Goal: Find specific page/section: Find specific page/section

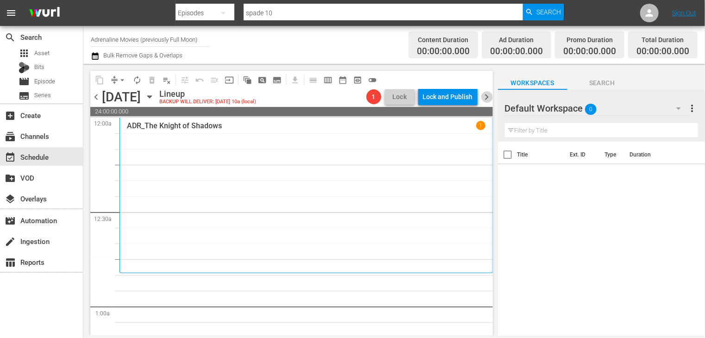
click at [487, 95] on span "chevron_right" at bounding box center [487, 97] width 12 height 12
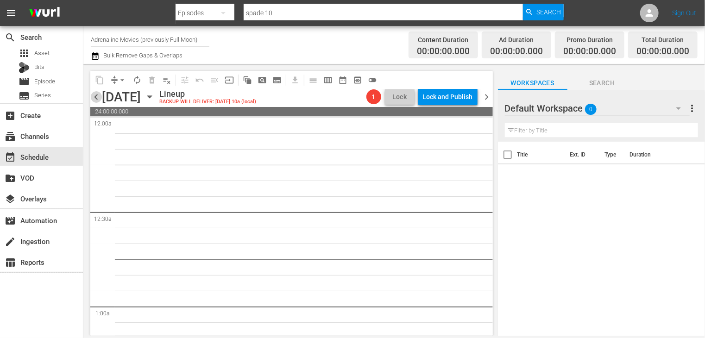
click at [98, 99] on span "chevron_left" at bounding box center [96, 97] width 12 height 12
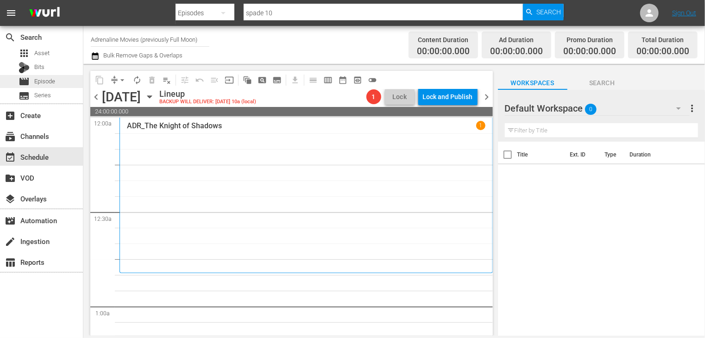
click at [56, 79] on div "movie Episode" at bounding box center [41, 81] width 83 height 13
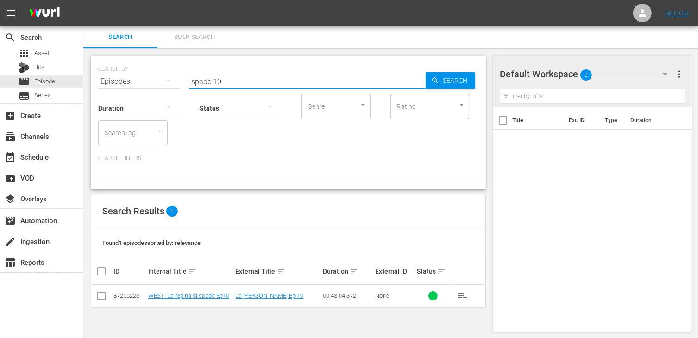
drag, startPoint x: 228, startPoint y: 79, endPoint x: 119, endPoint y: 80, distance: 108.9
click at [119, 80] on div "SEARCH BY Search By Episodes Search ID, Title, Description, Keywords, or Catego…" at bounding box center [288, 75] width 380 height 33
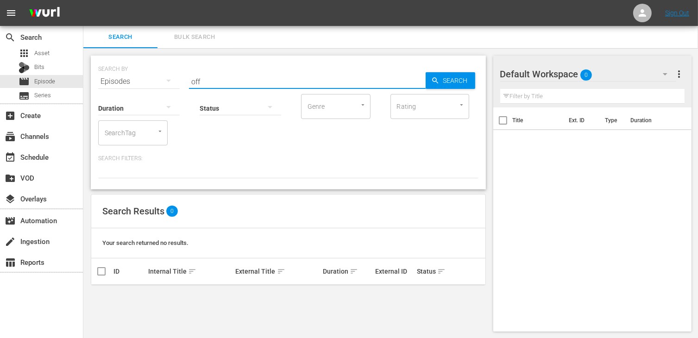
type input "off"
click at [44, 53] on span "Asset" at bounding box center [41, 53] width 15 height 9
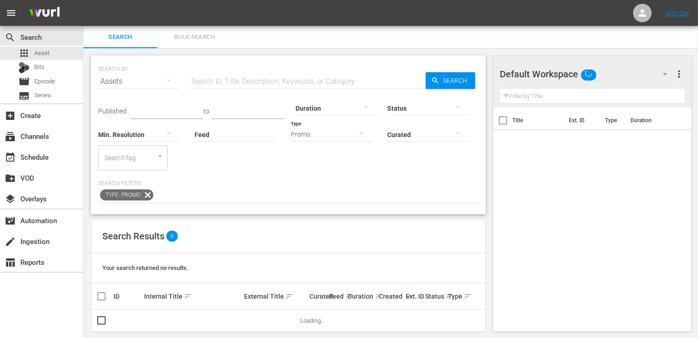
click at [217, 82] on input "text" at bounding box center [307, 81] width 237 height 22
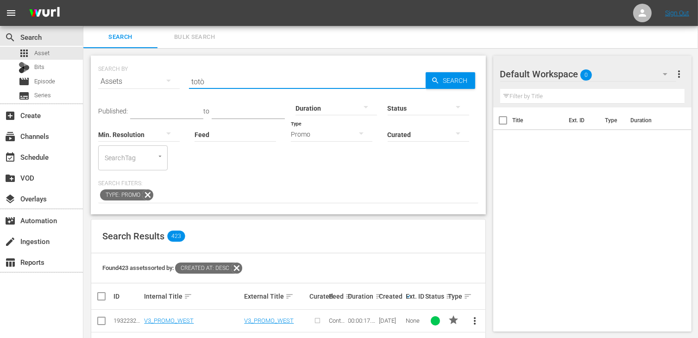
type input "totò"
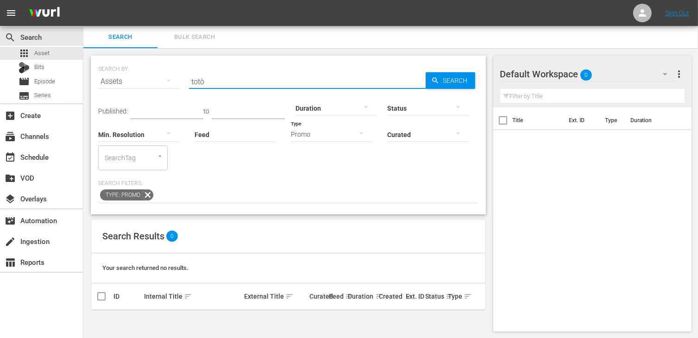
scroll to position [0, 0]
click at [217, 76] on input "totò" at bounding box center [307, 81] width 237 height 22
click at [439, 82] on icon "button" at bounding box center [435, 80] width 8 height 8
click at [238, 82] on input "totò" at bounding box center [307, 81] width 237 height 22
click at [145, 193] on icon at bounding box center [148, 195] width 12 height 12
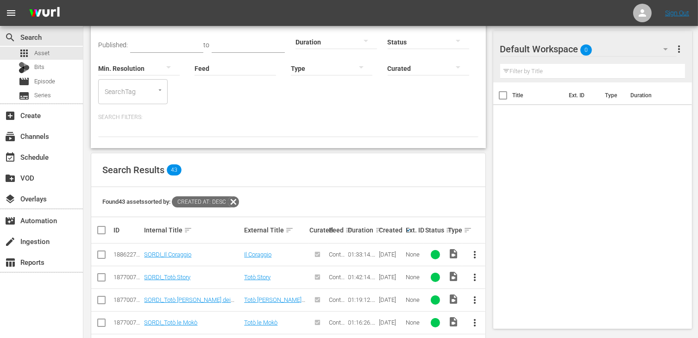
scroll to position [0, 0]
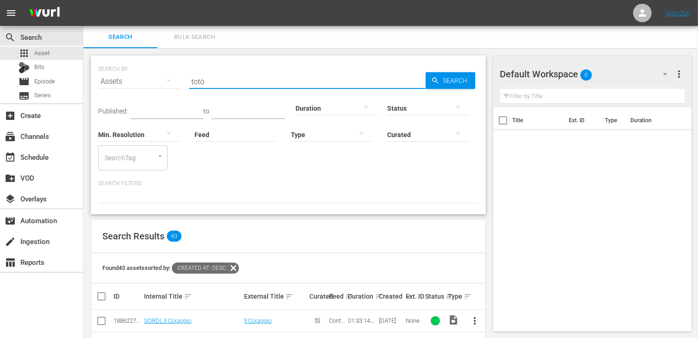
drag, startPoint x: 212, startPoint y: 77, endPoint x: 164, endPoint y: 78, distance: 48.2
click at [164, 78] on div "SEARCH BY Search By Assets Search ID, Title, Description, Keywords, or Category…" at bounding box center [288, 75] width 380 height 33
click at [348, 136] on div at bounding box center [332, 134] width 82 height 26
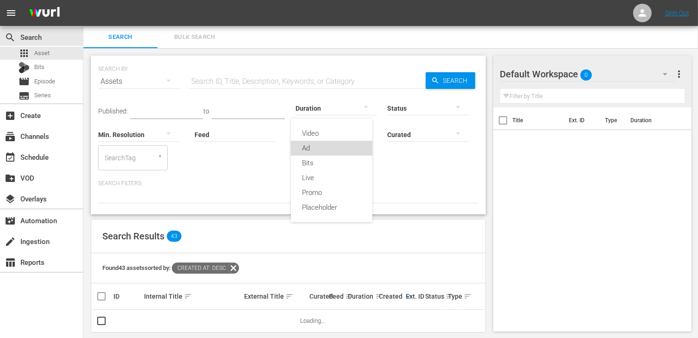
click at [324, 147] on div "Ad" at bounding box center [332, 148] width 82 height 15
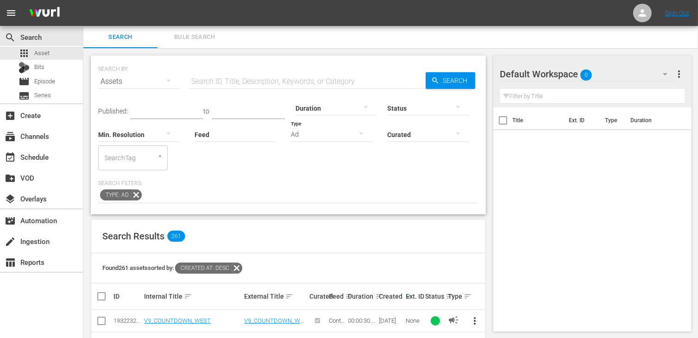
click at [320, 141] on div "Ad" at bounding box center [332, 134] width 82 height 26
click at [321, 193] on div "Promo" at bounding box center [332, 192] width 82 height 15
click at [442, 86] on div "Status" at bounding box center [429, 102] width 82 height 33
click at [442, 80] on span "Search" at bounding box center [458, 80] width 36 height 17
click at [449, 78] on span "Search" at bounding box center [458, 80] width 36 height 17
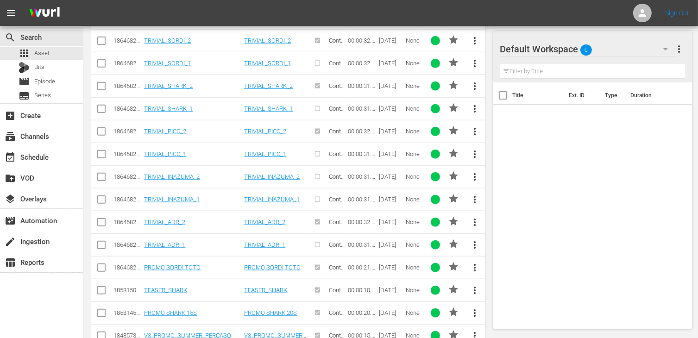
scroll to position [1031, 0]
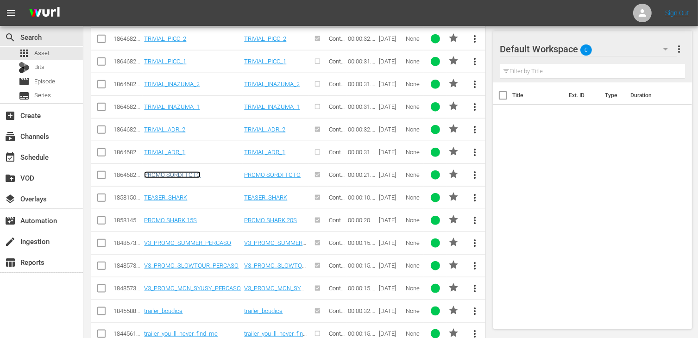
click at [182, 171] on link "PROMO SORDI TOTO" at bounding box center [172, 174] width 57 height 7
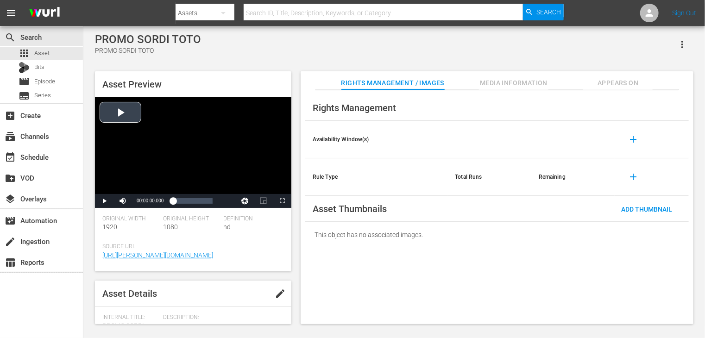
click at [121, 118] on div "Video Player" at bounding box center [193, 145] width 196 height 97
drag, startPoint x: 280, startPoint y: 201, endPoint x: 284, endPoint y: 241, distance: 40.9
click at [282, 201] on span "Video Player" at bounding box center [282, 201] width 0 height 0
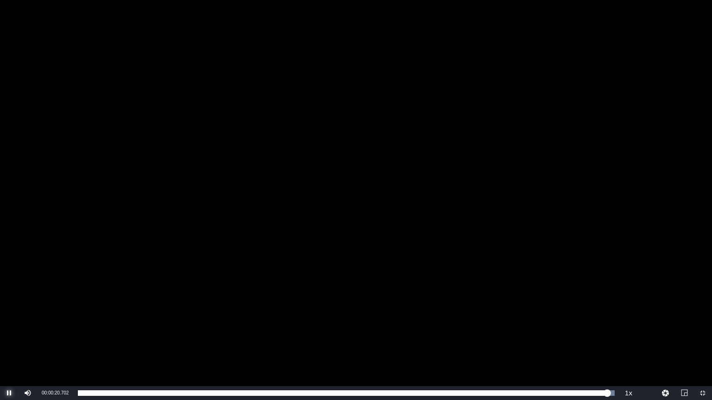
click at [9, 338] on span "Video Player" at bounding box center [9, 393] width 0 height 0
click at [702, 338] on span "Video Player" at bounding box center [702, 393] width 0 height 0
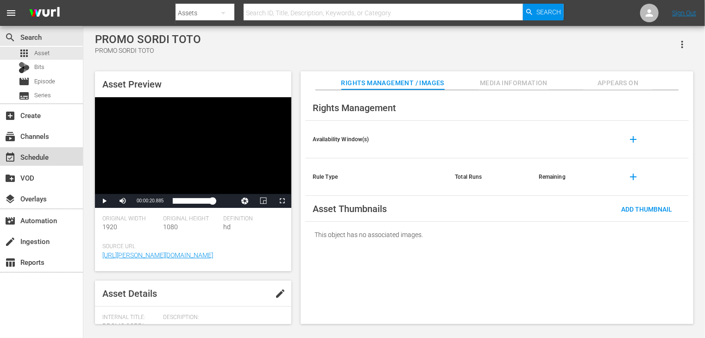
click at [37, 156] on div "event_available Schedule" at bounding box center [26, 156] width 52 height 8
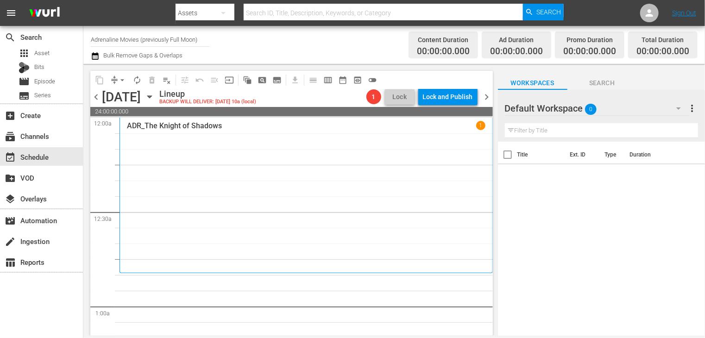
click at [156, 38] on input "Adrenaline Movies (previously Full Moon)" at bounding box center [150, 39] width 119 height 22
click at [155, 38] on input "Adrenaline Movies (previously Full Moon)" at bounding box center [150, 39] width 119 height 22
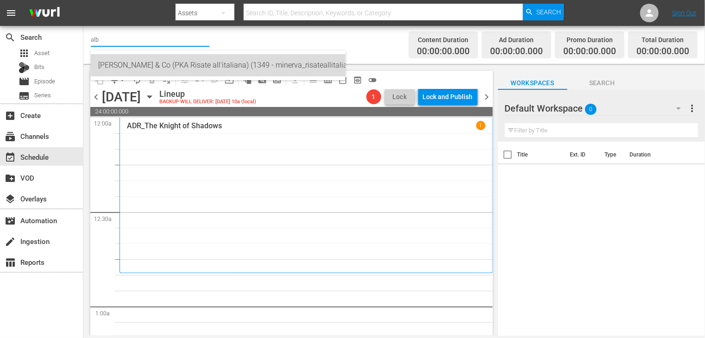
click at [158, 60] on div "[PERSON_NAME] & Co (PKA Risate all'italiana) (1349 - minerva_risateallitaliana_…" at bounding box center [218, 65] width 240 height 22
type input "[PERSON_NAME] & Co (PKA Risate all'italiana) (1349 - minerva_risateallitaliana_…"
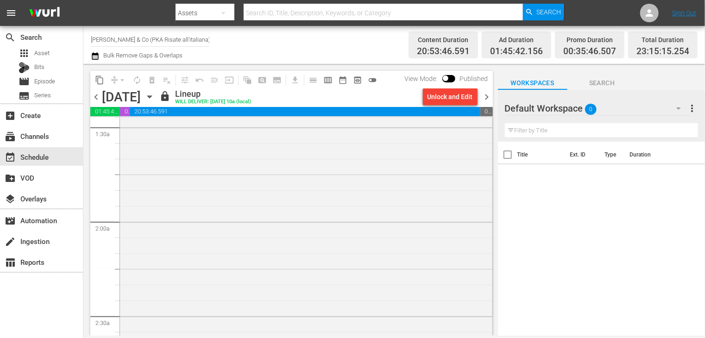
scroll to position [324, 0]
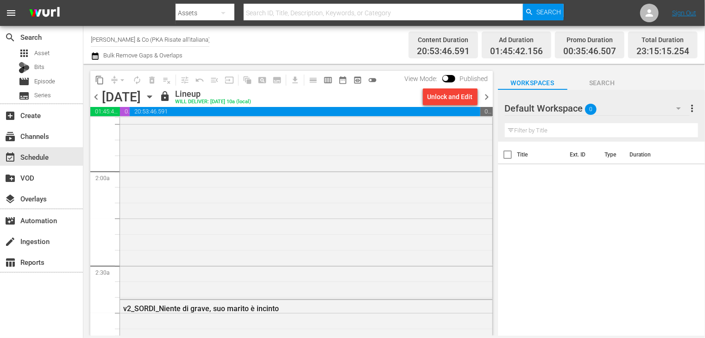
click at [487, 97] on span "chevron_right" at bounding box center [487, 97] width 12 height 12
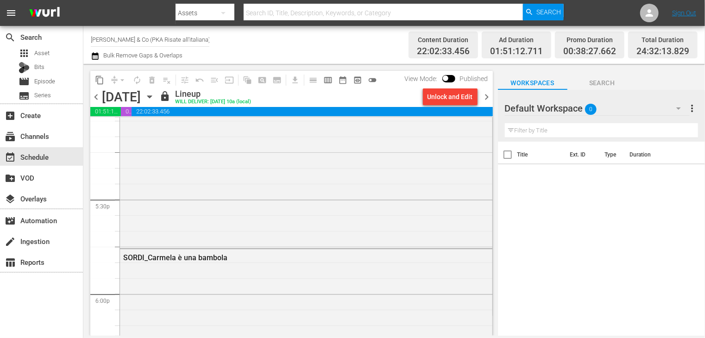
scroll to position [3244, 0]
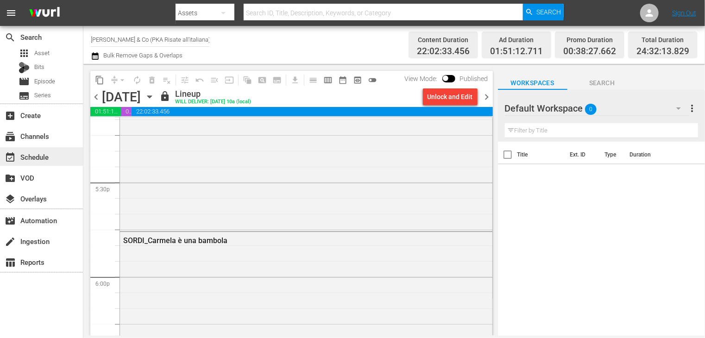
click at [44, 156] on div "event_available Schedule" at bounding box center [26, 156] width 52 height 8
click at [134, 43] on input "[PERSON_NAME] & Co (PKA Risate all'italiana) (1349)" at bounding box center [150, 39] width 119 height 22
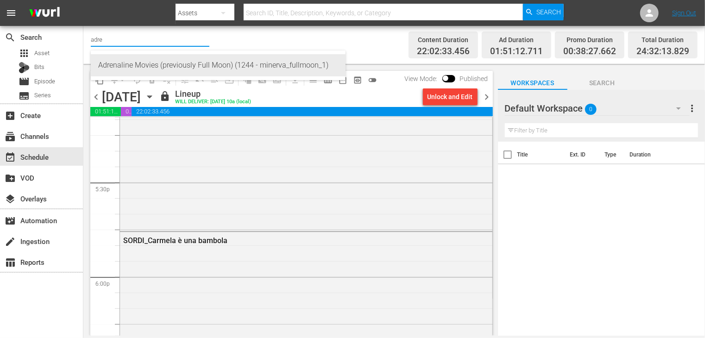
click at [130, 63] on div "Adrenaline Movies (previously Full Moon) (1244 - minerva_fullmoon_1)" at bounding box center [218, 65] width 240 height 22
type input "Adrenaline Movies (previously Full Moon) (1244 - minerva_fullmoon_1)"
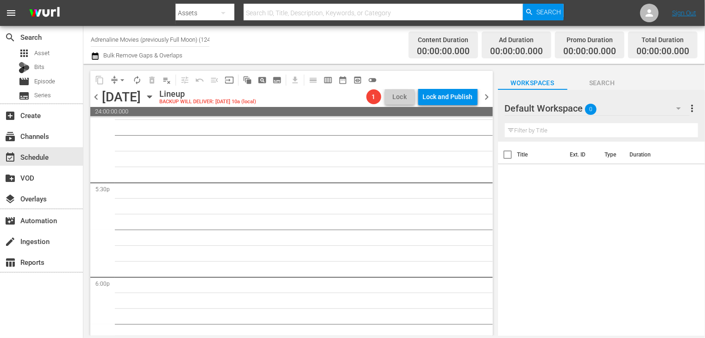
scroll to position [3370, 0]
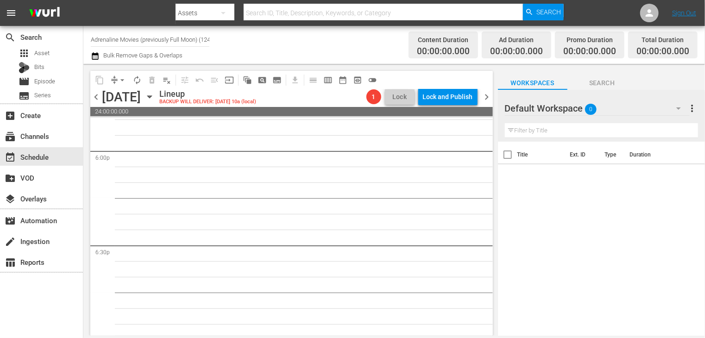
click at [95, 98] on span "chevron_left" at bounding box center [96, 97] width 12 height 12
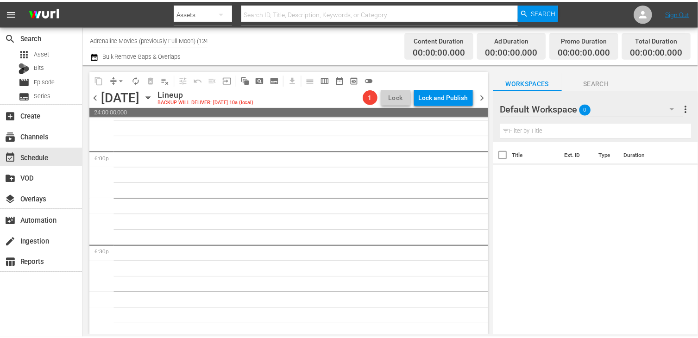
scroll to position [3370, 0]
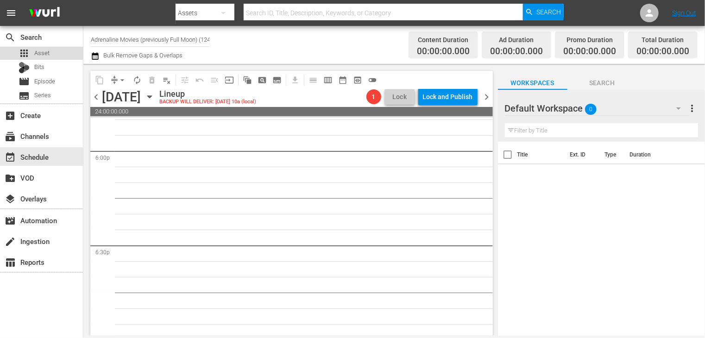
click at [48, 53] on span "Asset" at bounding box center [41, 53] width 15 height 9
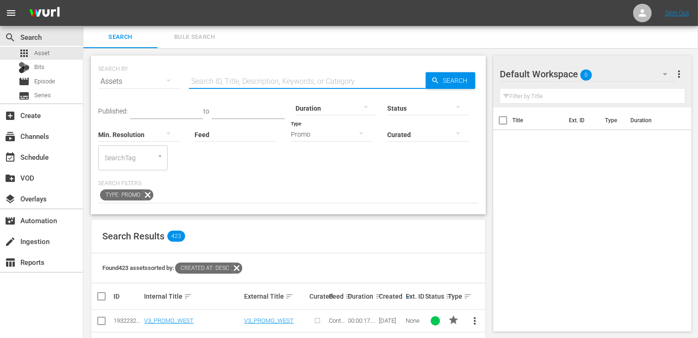
click at [245, 85] on input "text" at bounding box center [307, 81] width 237 height 22
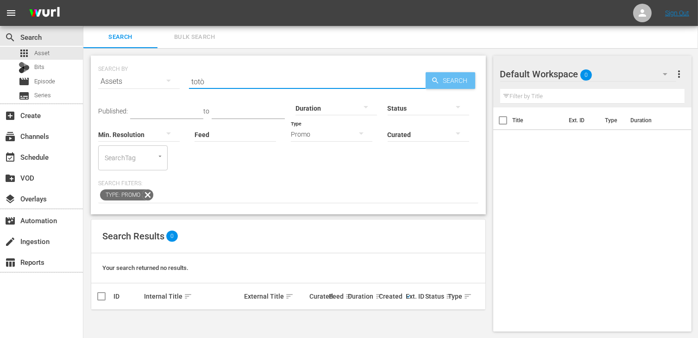
click at [453, 76] on span "Search" at bounding box center [458, 80] width 36 height 17
drag, startPoint x: 219, startPoint y: 77, endPoint x: 157, endPoint y: 69, distance: 62.6
click at [157, 69] on div "SEARCH BY Search By Assets Search ID, Title, Description, Keywords, or Category…" at bounding box center [288, 75] width 380 height 33
type input "sordi"
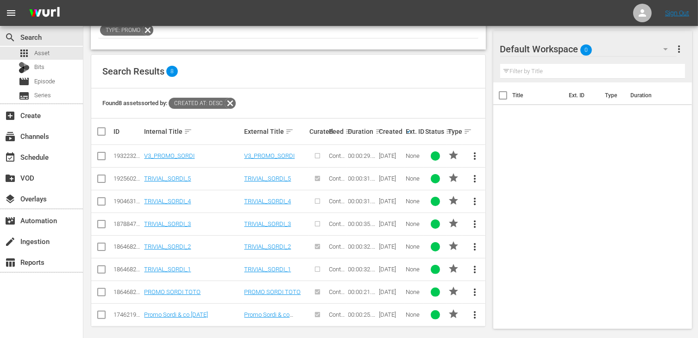
scroll to position [169, 0]
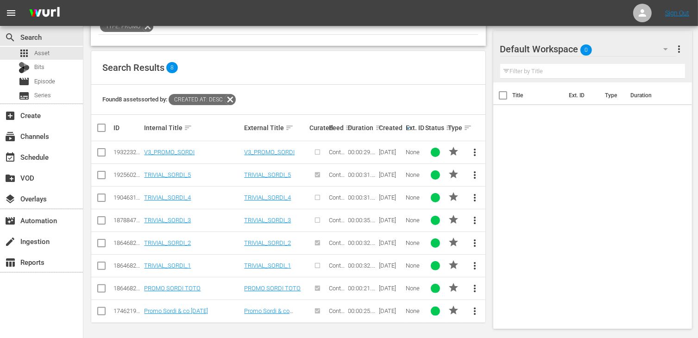
click at [183, 282] on td "PROMO SORDI TOTO" at bounding box center [193, 288] width 100 height 23
click at [183, 286] on link "PROMO SORDI TOTO" at bounding box center [172, 288] width 57 height 7
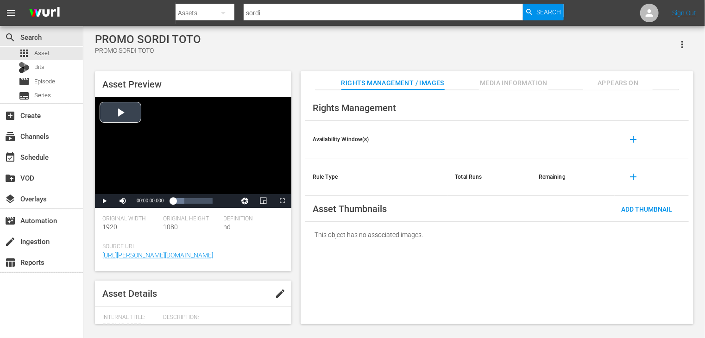
click at [124, 117] on div "Video Player" at bounding box center [193, 145] width 196 height 97
click at [282, 201] on span "Video Player" at bounding box center [282, 201] width 0 height 0
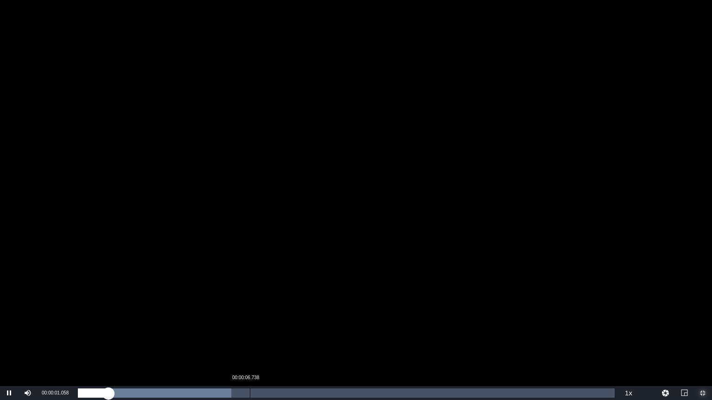
click at [237, 338] on div "Loaded : 28.55% 00:00:06.738 00:00:01.155" at bounding box center [346, 393] width 537 height 9
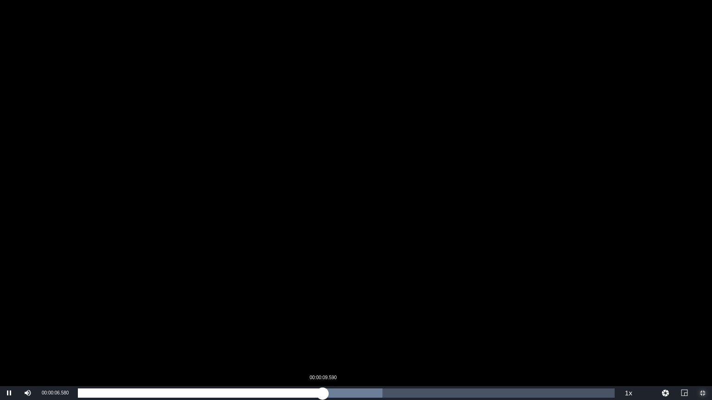
drag, startPoint x: 323, startPoint y: 393, endPoint x: 362, endPoint y: 397, distance: 39.6
click at [323, 338] on div "Loaded : 56.70% 00:00:09.590 00:00:06.592" at bounding box center [346, 393] width 537 height 9
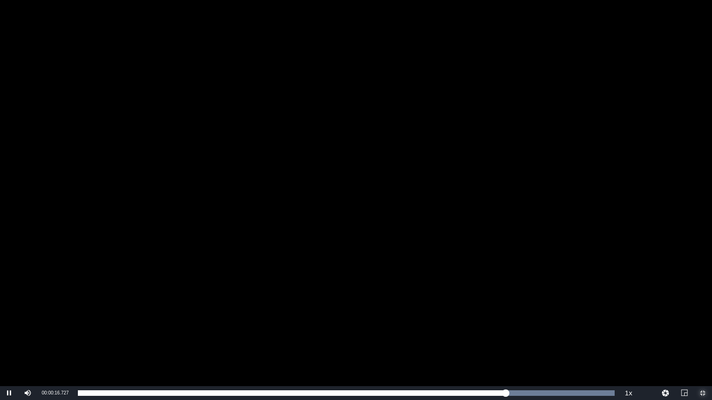
click at [702, 338] on span "Video Player" at bounding box center [702, 393] width 0 height 0
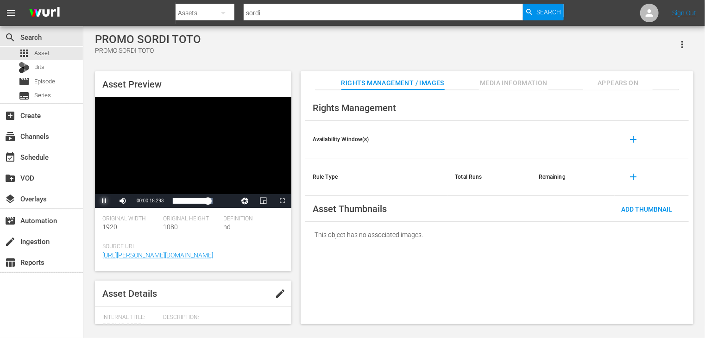
click at [104, 201] on span "Video Player" at bounding box center [104, 201] width 0 height 0
